Goal: Transaction & Acquisition: Purchase product/service

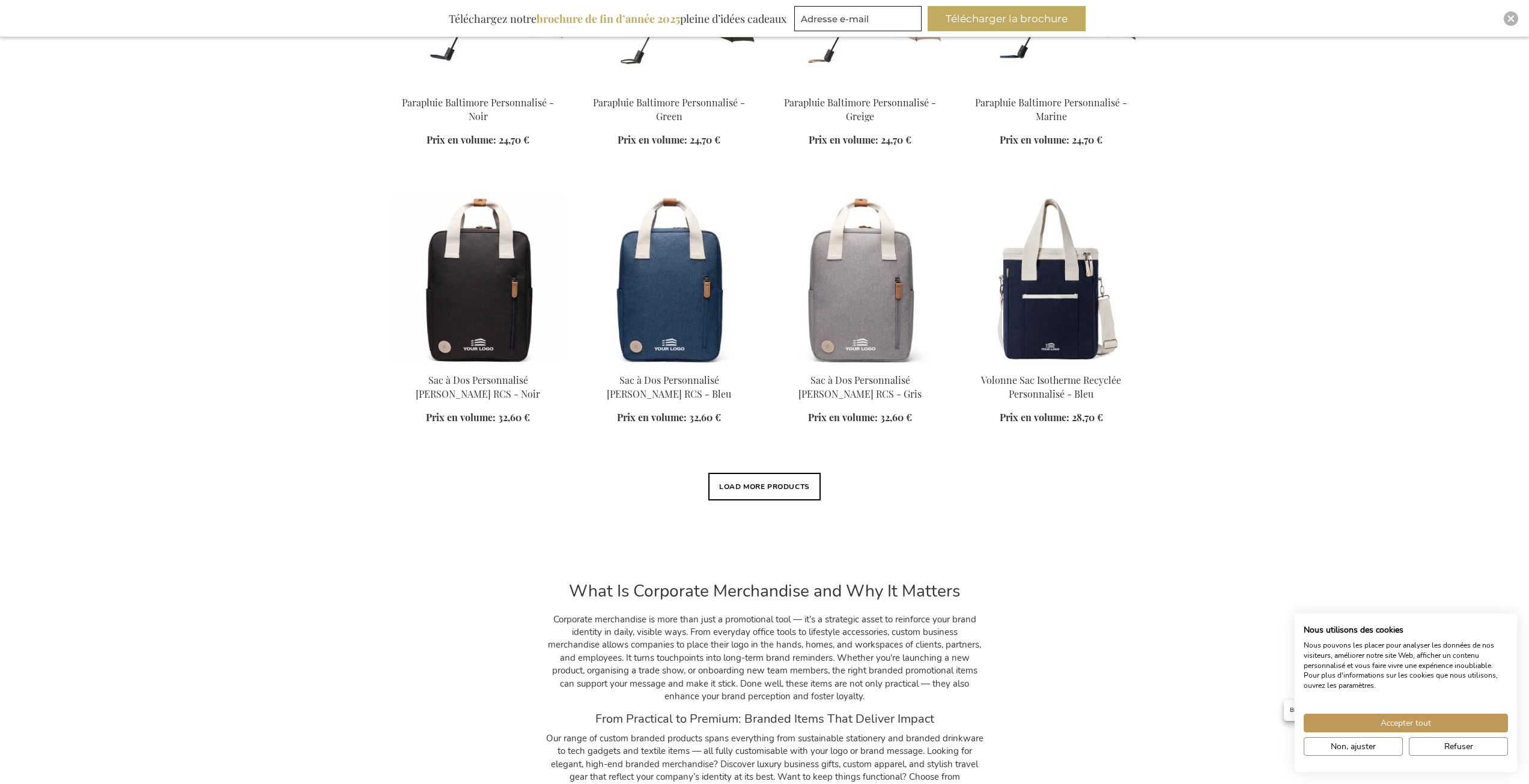
scroll to position [961, 0]
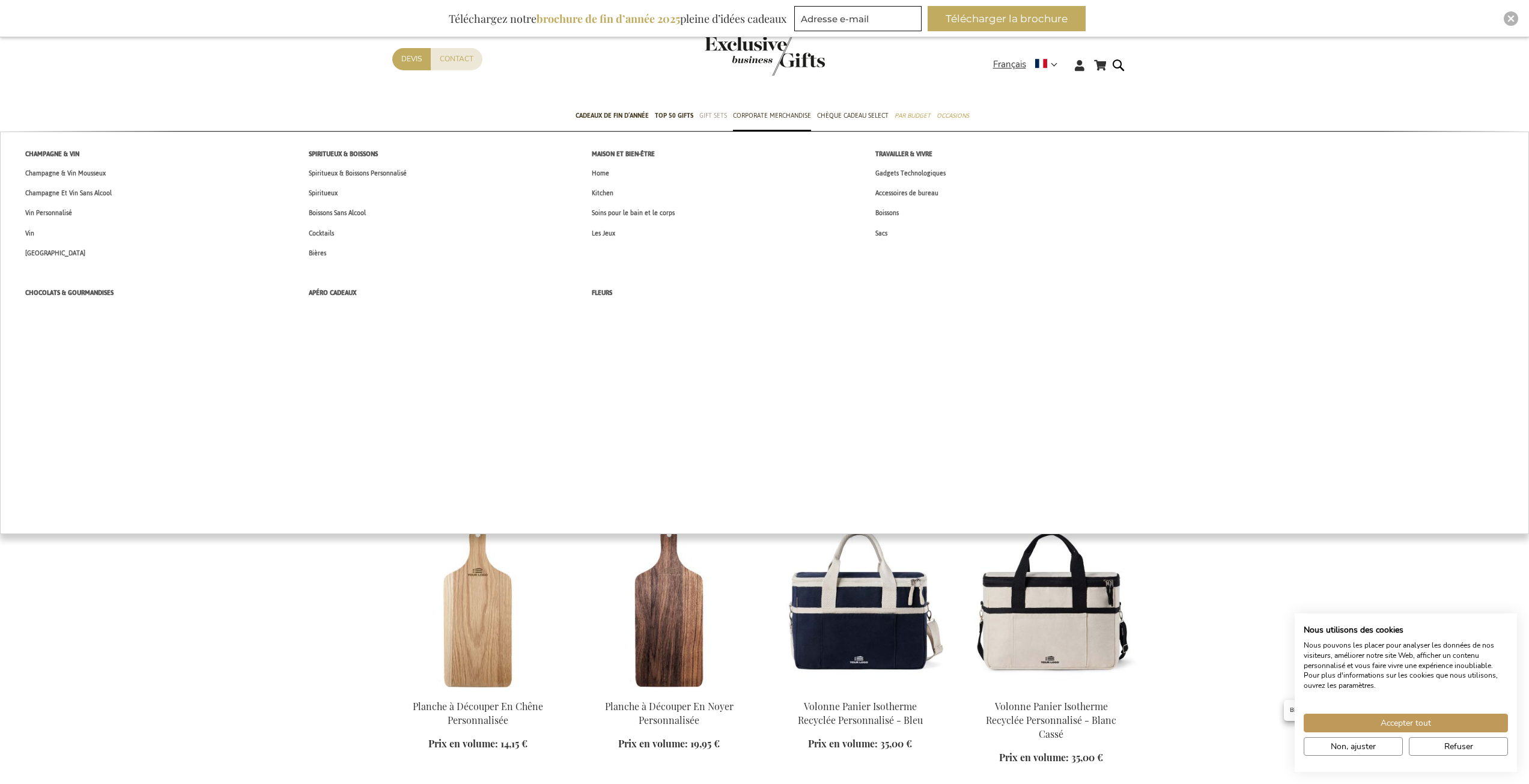
click at [715, 116] on span "Gift Sets" at bounding box center [713, 115] width 27 height 12
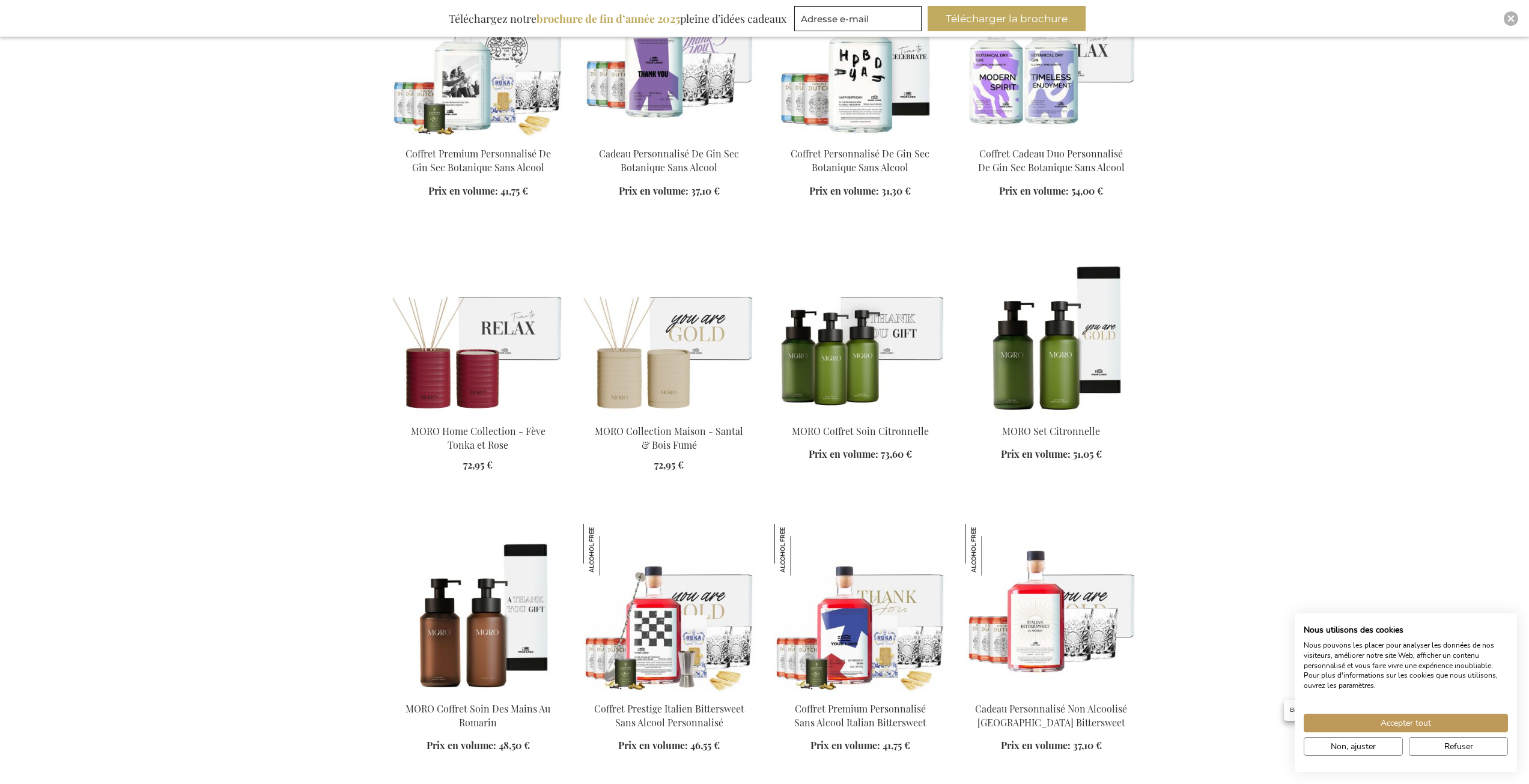
scroll to position [1381, 0]
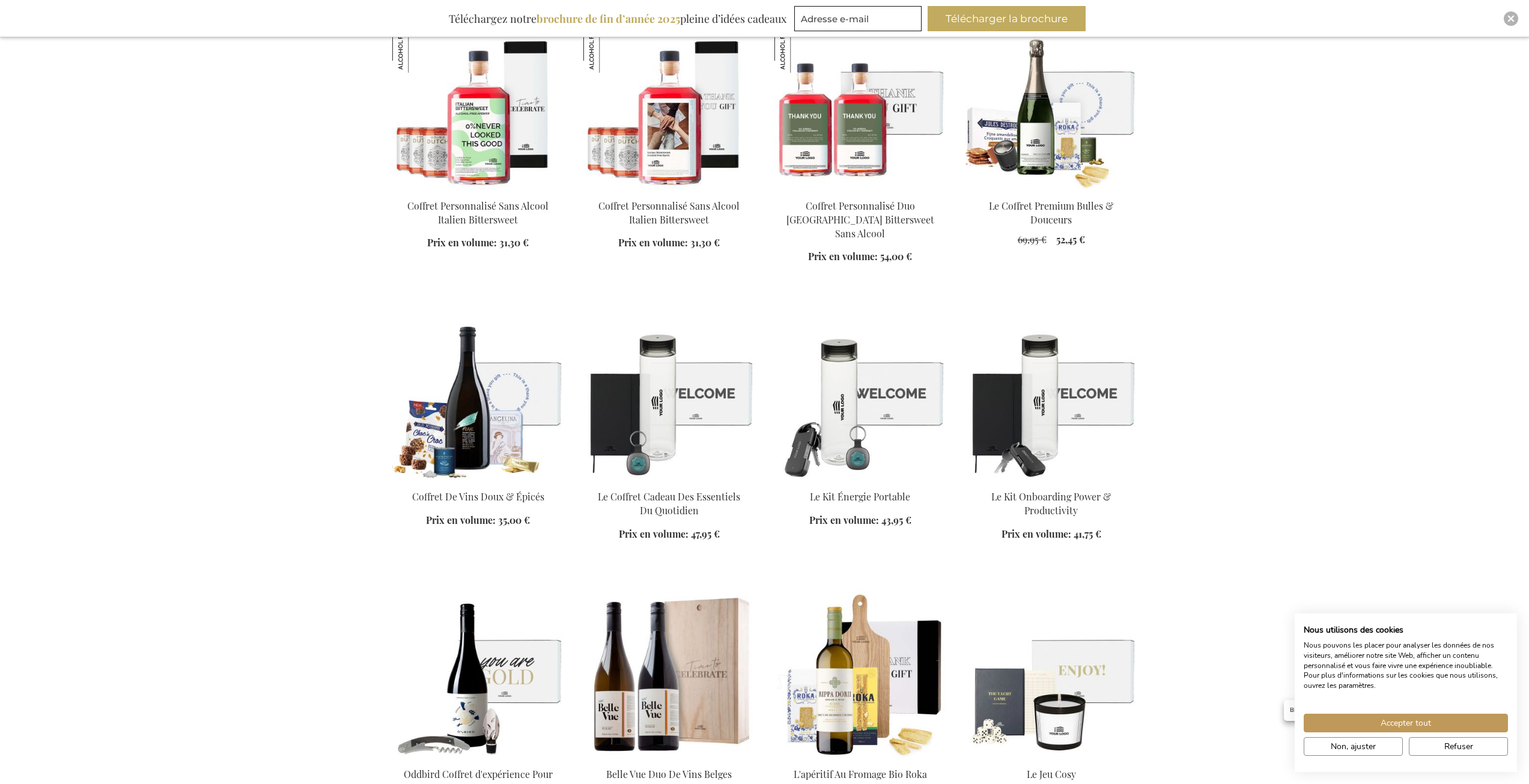
scroll to position [2042, 0]
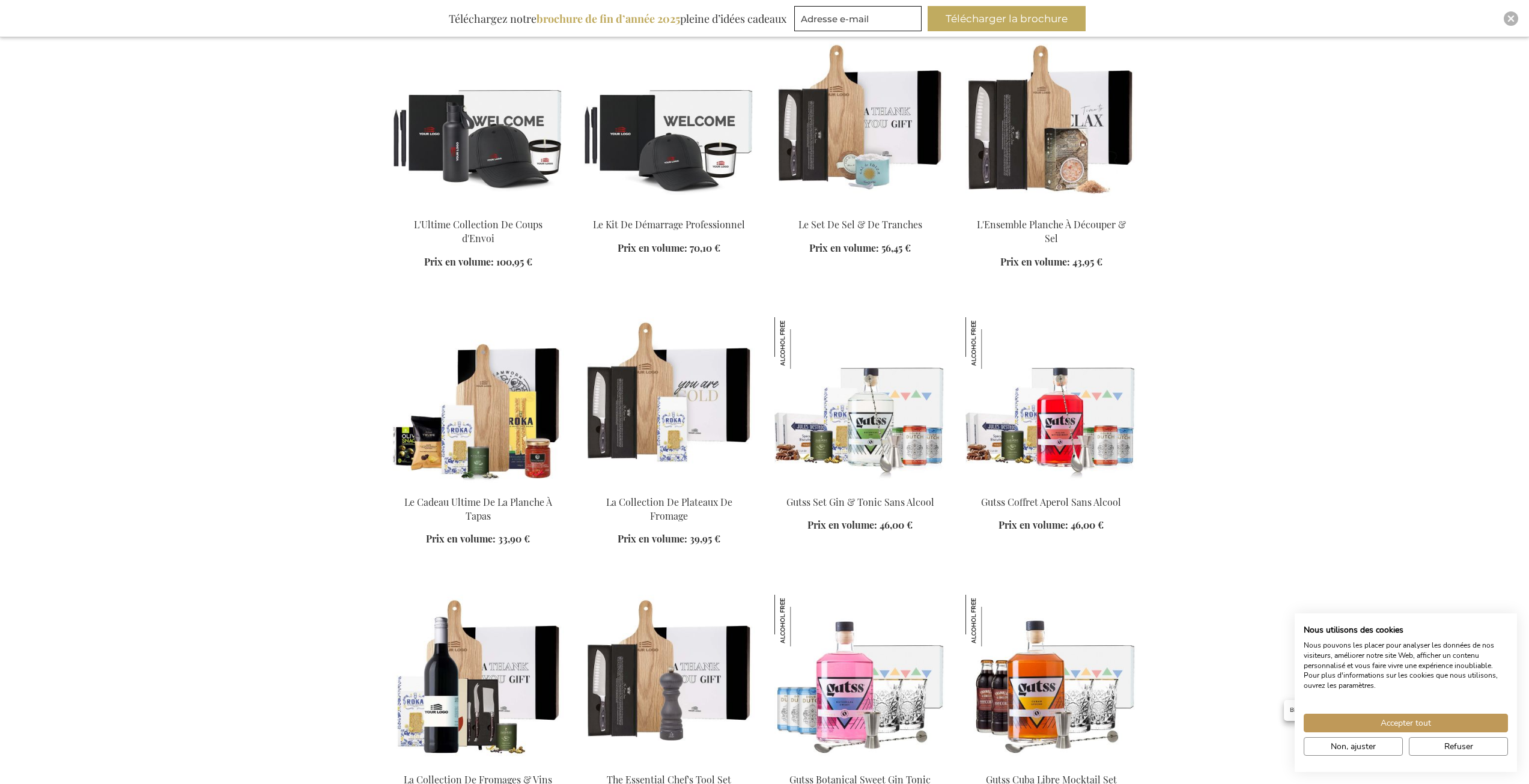
scroll to position [2763, 0]
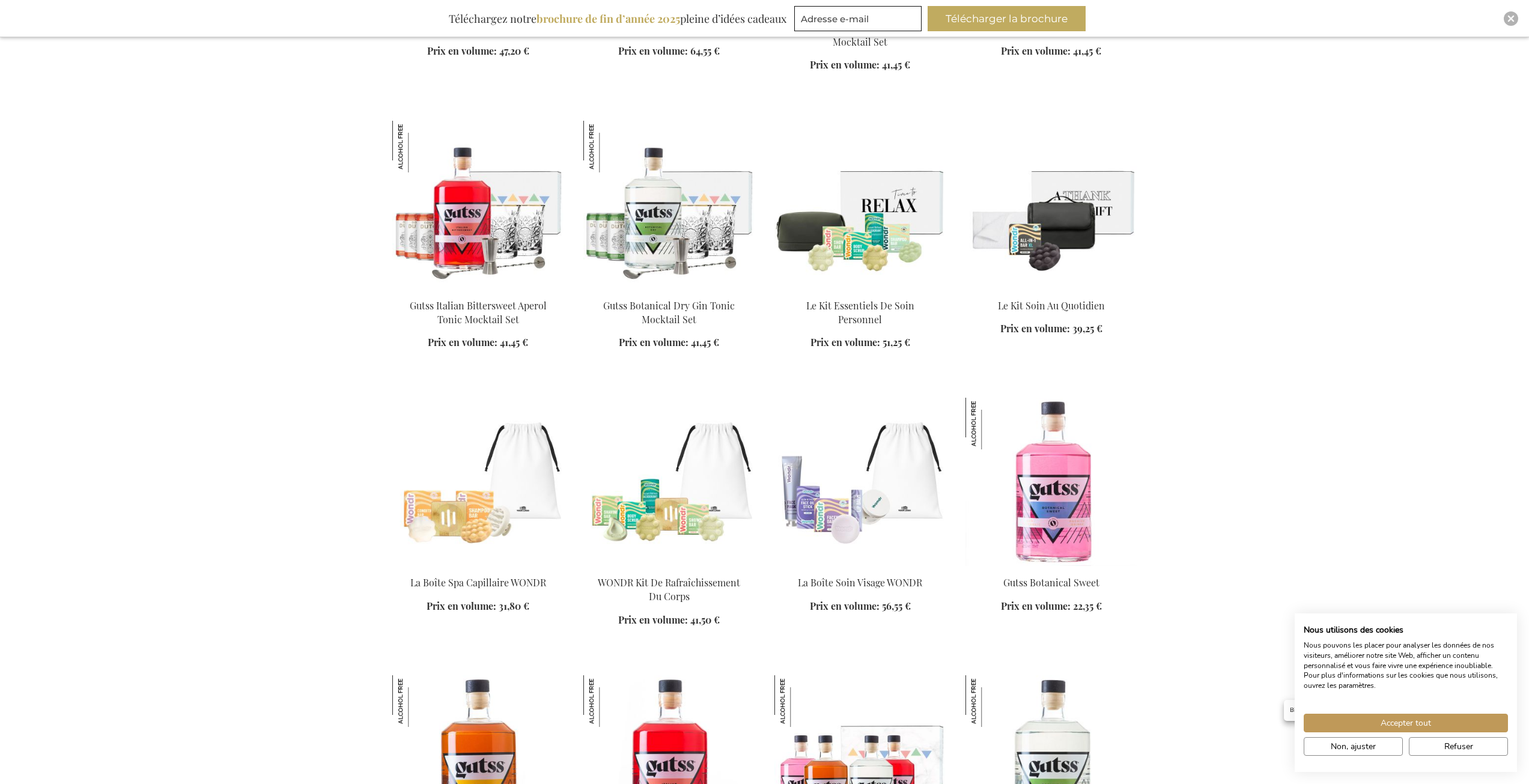
scroll to position [3543, 0]
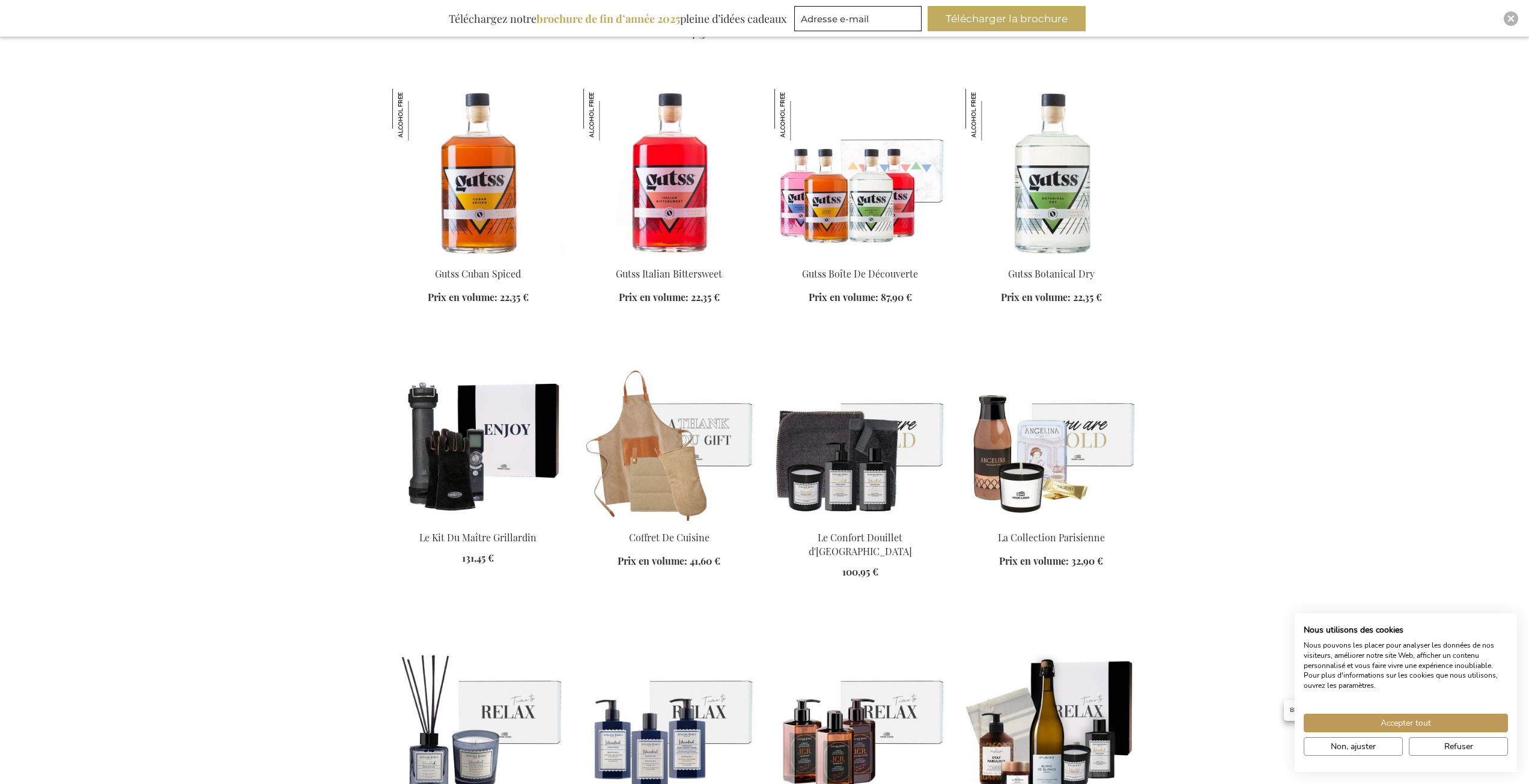
scroll to position [4084, 0]
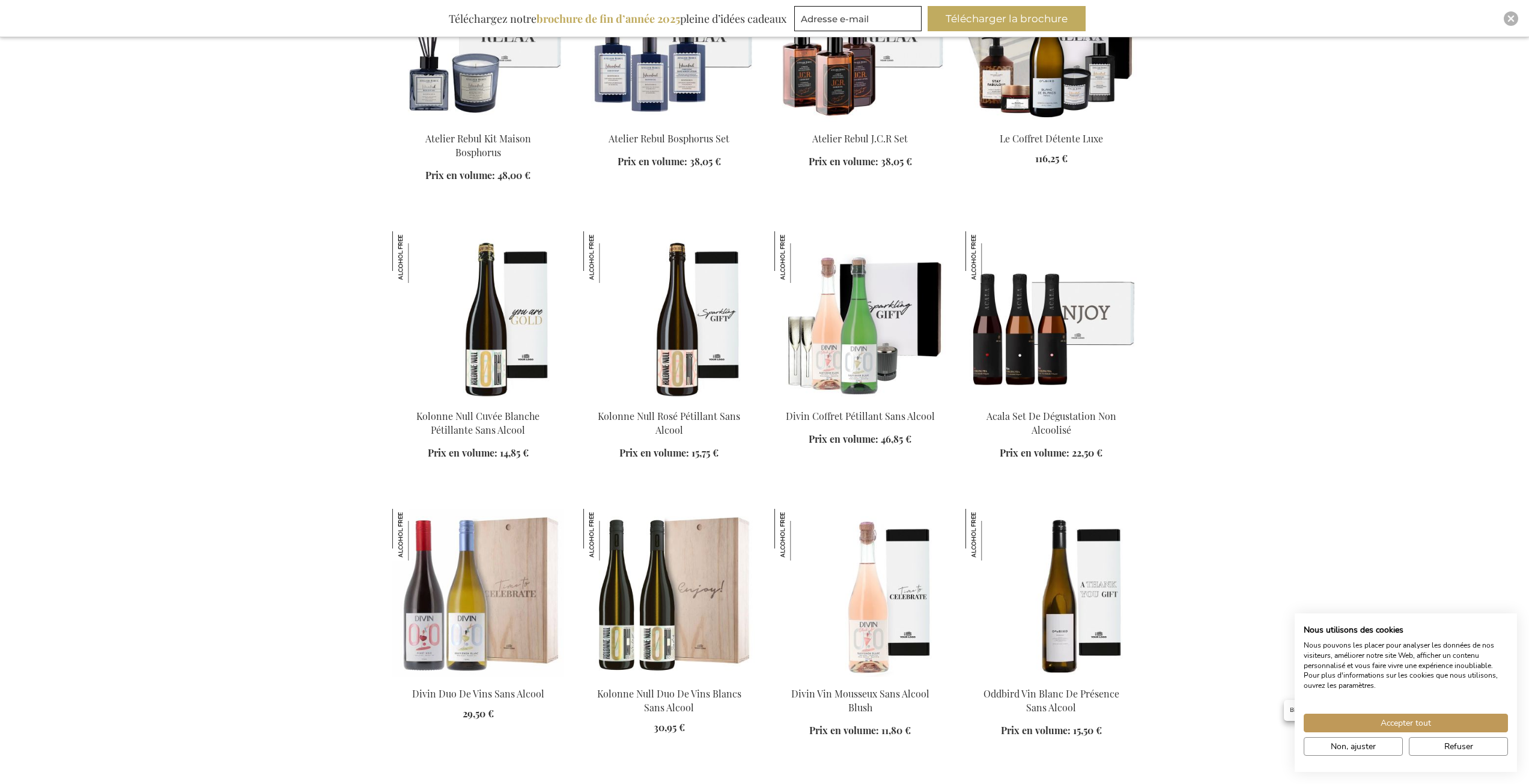
scroll to position [4805, 0]
